Goal: Information Seeking & Learning: Find specific fact

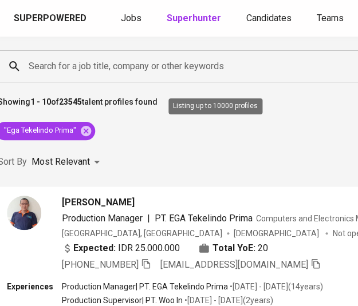
scroll to position [1, 212]
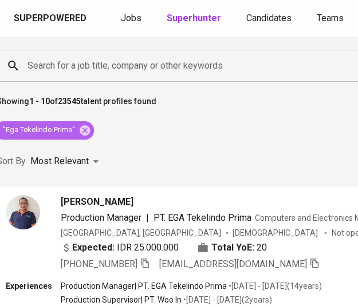
drag, startPoint x: 82, startPoint y: 128, endPoint x: 190, endPoint y: 58, distance: 128.0
click at [82, 128] on icon at bounding box center [85, 130] width 10 height 10
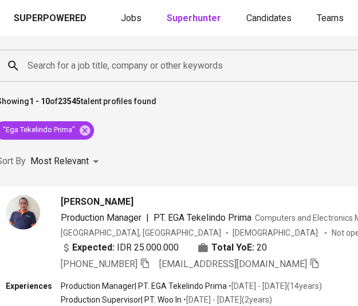
click at [69, 58] on input "Search for a job title, company or other keywords" at bounding box center [354, 66] width 658 height 22
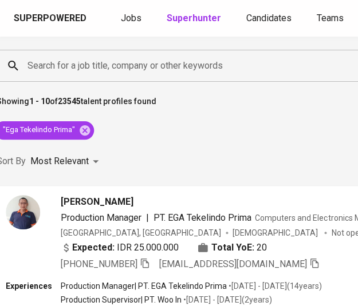
click at [69, 58] on input "Search for a job title, company or other keywords" at bounding box center [354, 66] width 658 height 22
click at [68, 58] on input "Search for a job title, company or other keywords" at bounding box center [354, 66] width 658 height 22
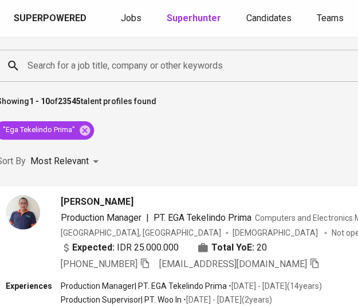
click at [68, 58] on input "Search for a job title, company or other keywords" at bounding box center [354, 66] width 658 height 22
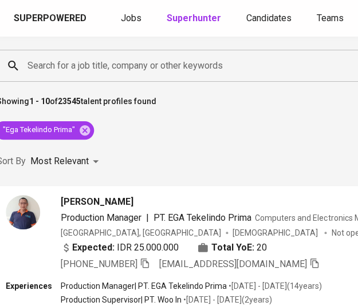
click at [68, 58] on input "Search for a job title, company or other keywords" at bounding box center [354, 66] width 658 height 22
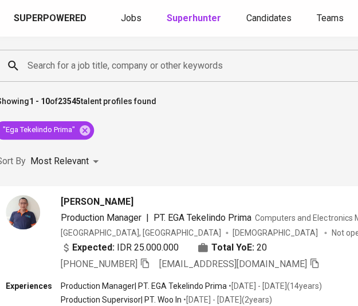
click at [68, 58] on input "Search for a job title, company or other keywords" at bounding box center [354, 66] width 658 height 22
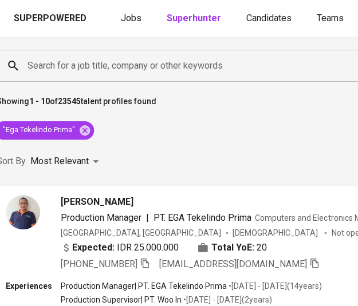
click at [68, 58] on input "Search for a job title, company or other keywords" at bounding box center [354, 66] width 658 height 22
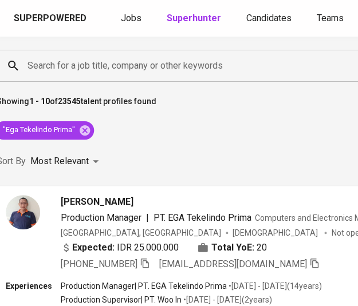
click at [68, 58] on input "Search for a job title, company or other keywords" at bounding box center [354, 66] width 658 height 22
click at [191, 61] on input "Search for a job title, company or other keywords" at bounding box center [354, 66] width 658 height 22
click at [190, 59] on input "Search for a job title, company or other keywords" at bounding box center [354, 66] width 658 height 22
click at [190, 58] on input "Search for a job title, company or other keywords" at bounding box center [354, 66] width 658 height 22
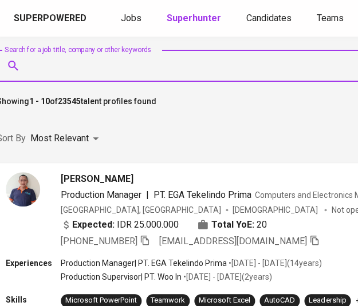
click at [190, 58] on input "Search for a job title, company or other keywords" at bounding box center [354, 66] width 658 height 22
click at [192, 68] on input "Search for a job title, company or other keywords" at bounding box center [354, 66] width 658 height 22
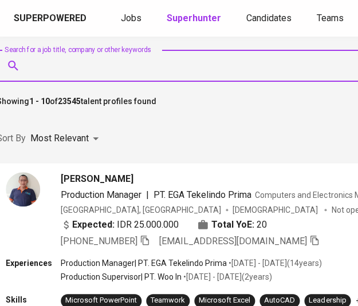
click at [192, 68] on input "Search for a job title, company or other keywords" at bounding box center [354, 66] width 658 height 22
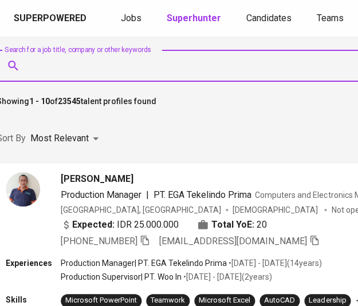
click at [192, 68] on input "Search for a job title, company or other keywords" at bounding box center [354, 66] width 658 height 22
paste input "madeprasetyaokawijaya@gmail.com"
click at [192, 68] on input "madeprasetyaokawijaya@gmail.com" at bounding box center [354, 66] width 658 height 22
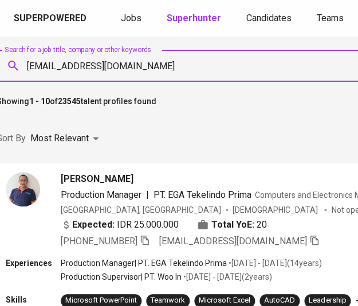
click at [192, 68] on input "madeprasetyaokawijaya@gmail.com" at bounding box center [354, 66] width 658 height 22
click at [192, 67] on input "madeprasetyaokawijaya@gmail.com" at bounding box center [354, 66] width 658 height 22
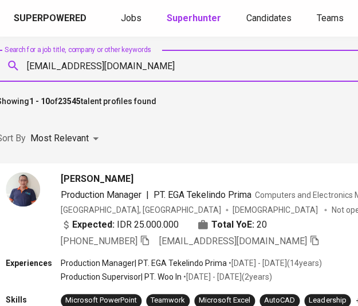
click at [192, 67] on input "madeprasetyaokawijaya@gmail.com" at bounding box center [354, 66] width 658 height 22
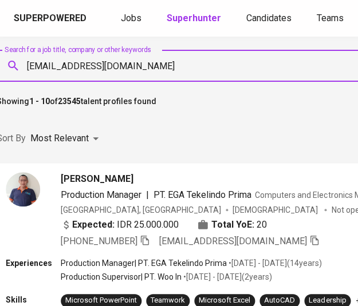
click at [191, 67] on input "madeprasetyaokawijaya@gmail.com" at bounding box center [354, 66] width 658 height 22
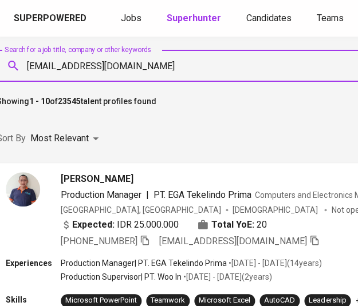
click at [191, 67] on input "madeprasetyaokawijaya@gmail.com" at bounding box center [354, 66] width 658 height 22
type input "madeprasetyaokawijaya@gmail.com"
click at [195, 73] on input "madeprasetyaokawijaya@gmail.com" at bounding box center [354, 66] width 658 height 22
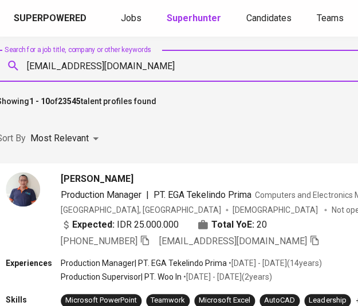
click at [195, 73] on input "madeprasetyaokawijaya@gmail.com" at bounding box center [354, 66] width 658 height 22
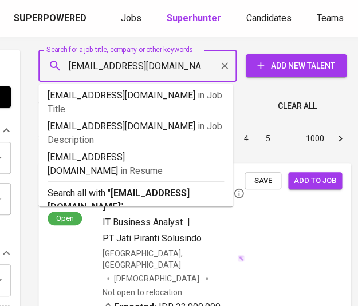
click at [195, 73] on input "madeprasetyaokawijaya@gmail.com" at bounding box center [140, 66] width 148 height 22
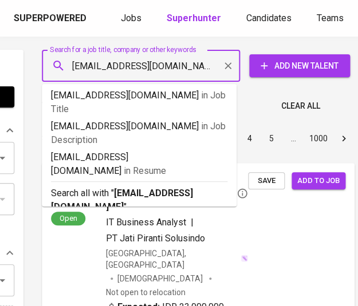
click at [195, 73] on input "madeprasetyaokawijaya@gmail.com" at bounding box center [144, 66] width 148 height 22
click at [205, 68] on input "madeprasetyaokawijaya@gmail.com" at bounding box center [144, 66] width 148 height 22
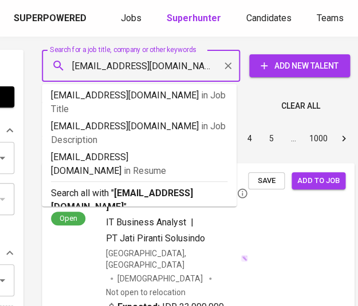
scroll to position [0, 0]
click at [205, 68] on input "madeprasetyaokawijaya@gmail.com" at bounding box center [144, 66] width 148 height 22
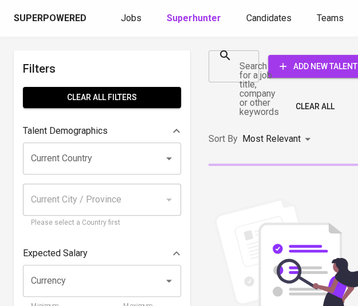
click at [230, 67] on input "Search for a job title, company or other keywords" at bounding box center [225, 67] width 23 height 22
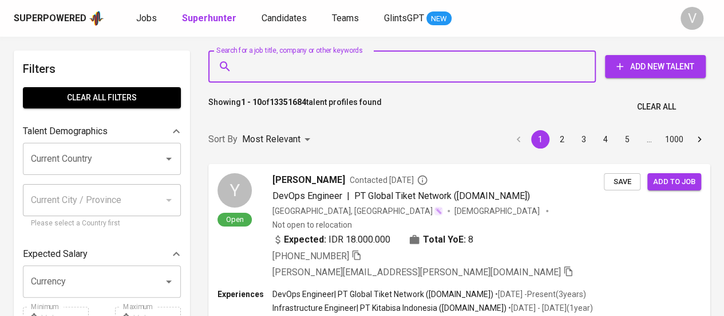
click at [268, 72] on input "Search for a job title, company or other keywords" at bounding box center [404, 67] width 337 height 22
paste input "CV.Maheyusa Ultima [GEOGRAPHIC_DATA]"
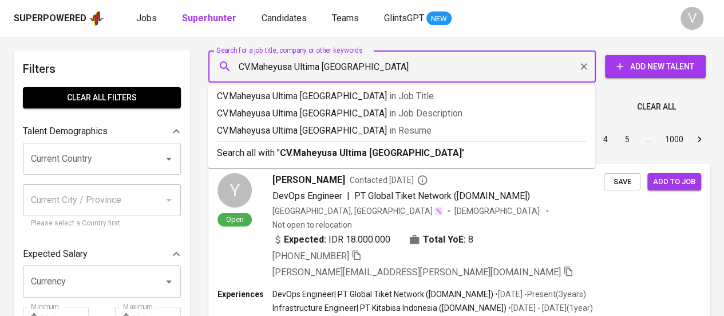
click at [251, 63] on input "CV.Maheyusa Ultima [GEOGRAPHIC_DATA]" at bounding box center [404, 67] width 337 height 22
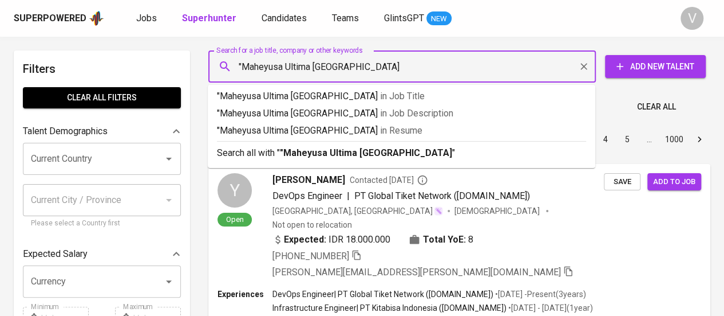
click at [357, 70] on input ""Maheyusa Ultima [GEOGRAPHIC_DATA]" at bounding box center [404, 67] width 337 height 22
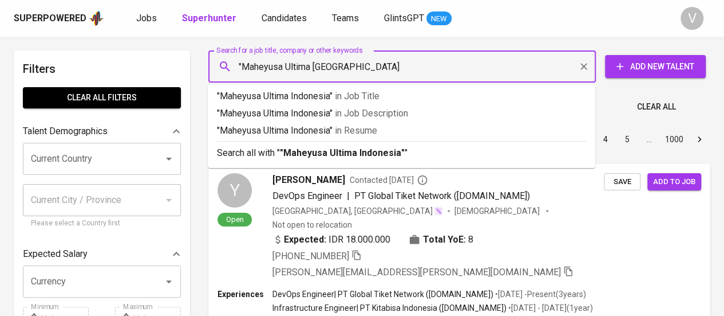
type input ""Maheyusa Ultima Indonesia""
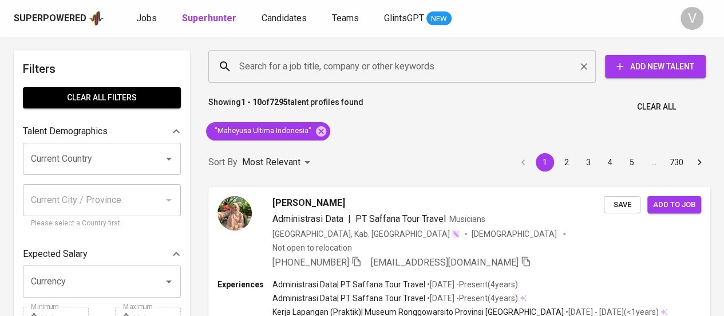
click at [357, 65] on input "Search for a job title, company or other keywords" at bounding box center [404, 67] width 337 height 22
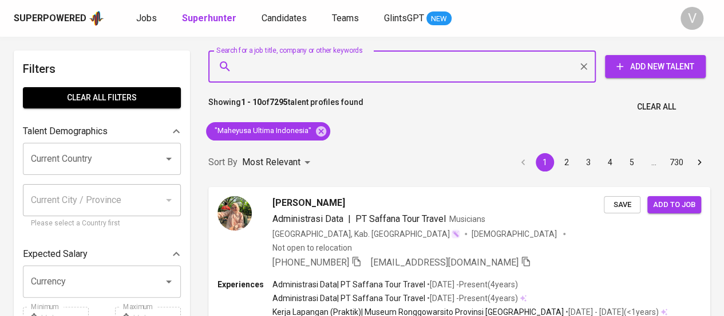
paste input "Gambaru Optima Resources"
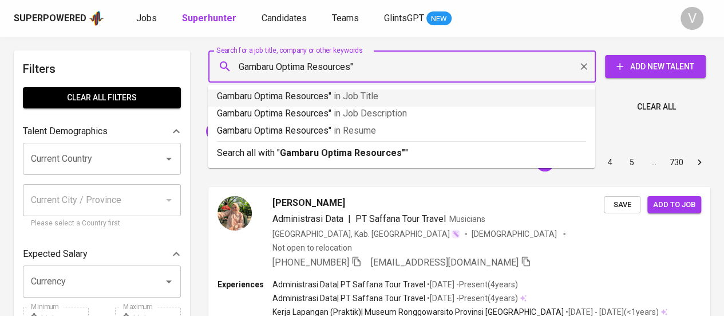
click at [239, 68] on input "Gambaru Optima Resources"" at bounding box center [404, 67] width 337 height 22
type input ""Gambaru Optima Resources""
click at [357, 72] on input ""Gambaru Optima Resources"" at bounding box center [404, 67] width 337 height 22
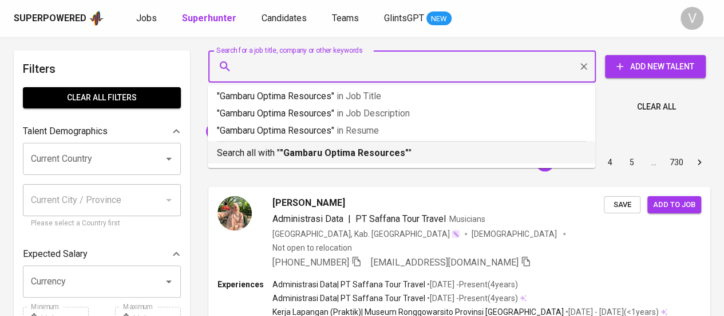
click at [357, 68] on input "Search for a job title, company or other keywords" at bounding box center [404, 67] width 337 height 22
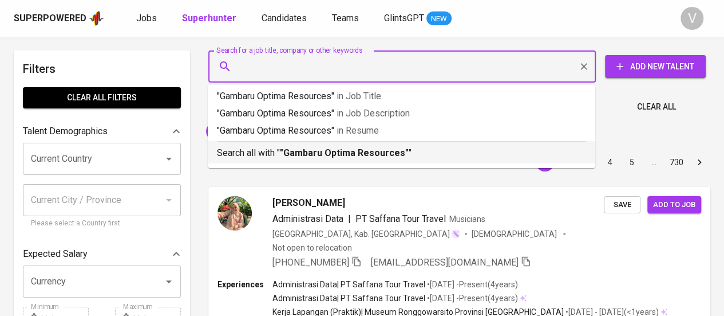
click at [357, 68] on input "Search for a job title, company or other keywords" at bounding box center [404, 67] width 337 height 22
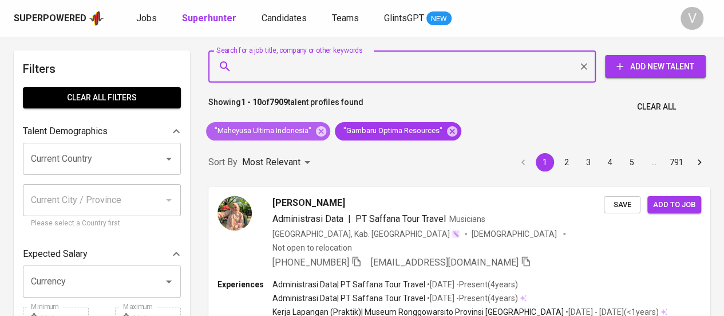
drag, startPoint x: 318, startPoint y: 133, endPoint x: 248, endPoint y: 2, distance: 149.4
click at [318, 133] on icon at bounding box center [321, 130] width 10 height 10
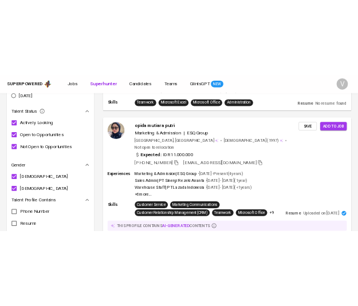
scroll to position [993, 0]
